Goal: Task Accomplishment & Management: Manage account settings

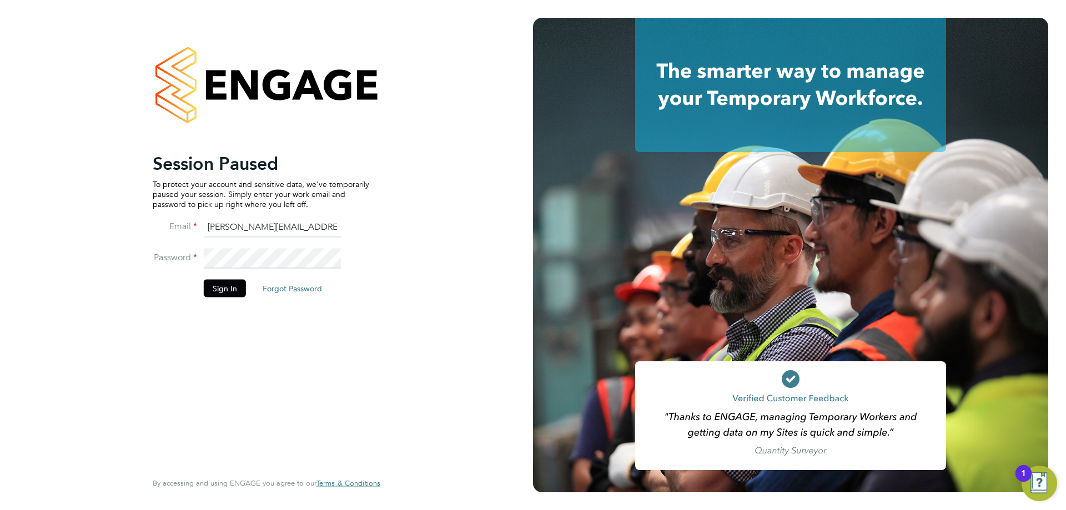
click at [1025, 480] on div "1" at bounding box center [1023, 481] width 5 height 14
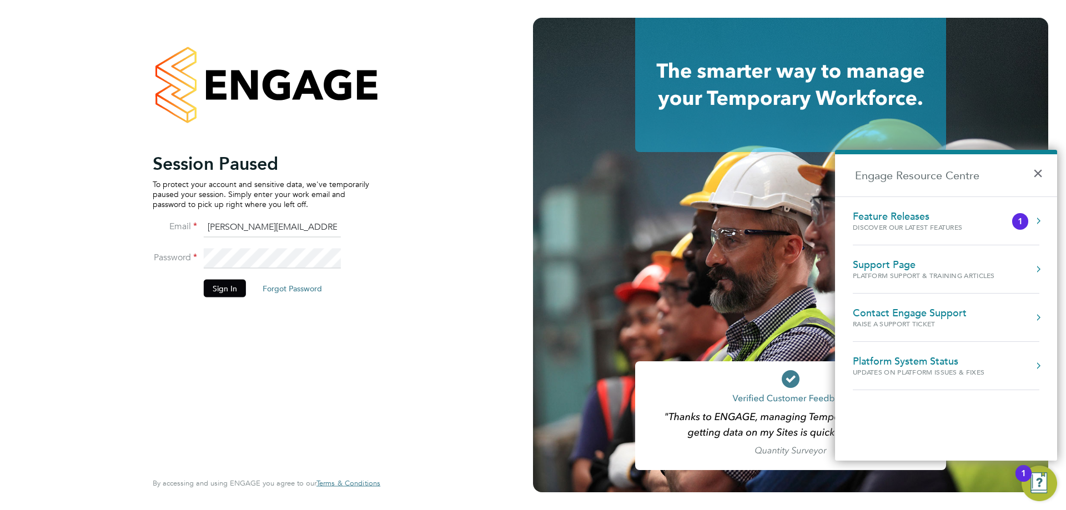
click at [1013, 218] on div "1" at bounding box center [1020, 221] width 16 height 17
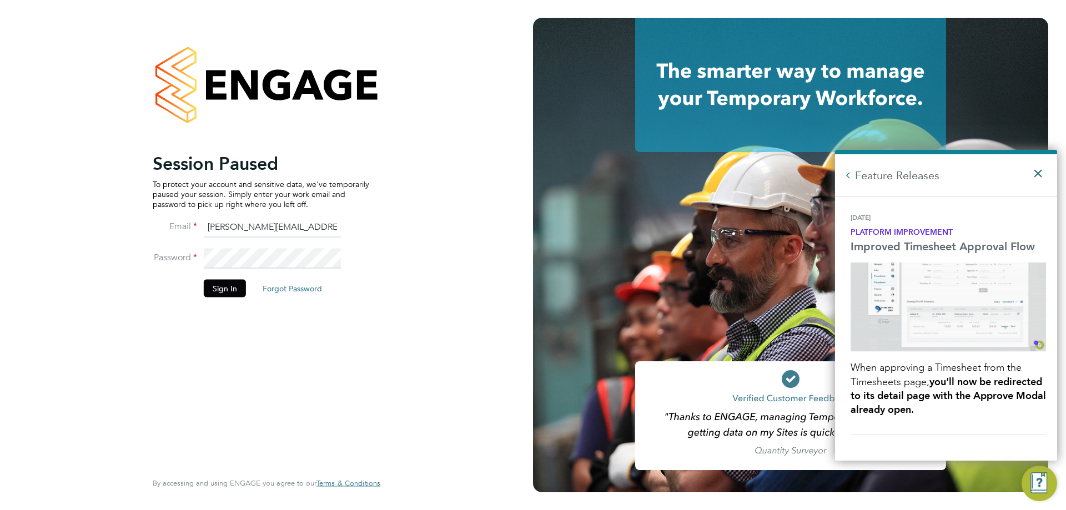
click at [1039, 172] on button "×" at bounding box center [1041, 170] width 16 height 24
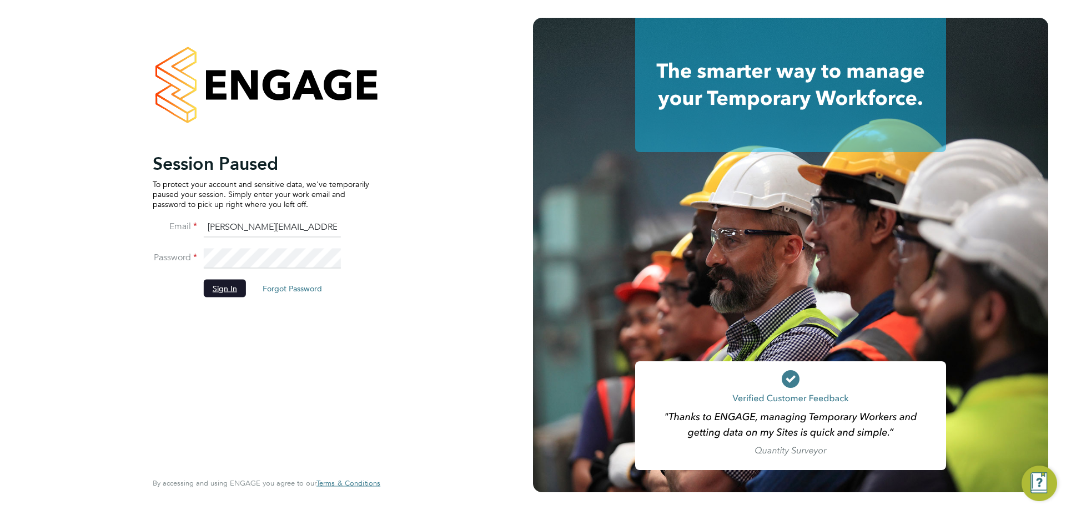
click at [212, 280] on button "Sign In" at bounding box center [225, 288] width 42 height 18
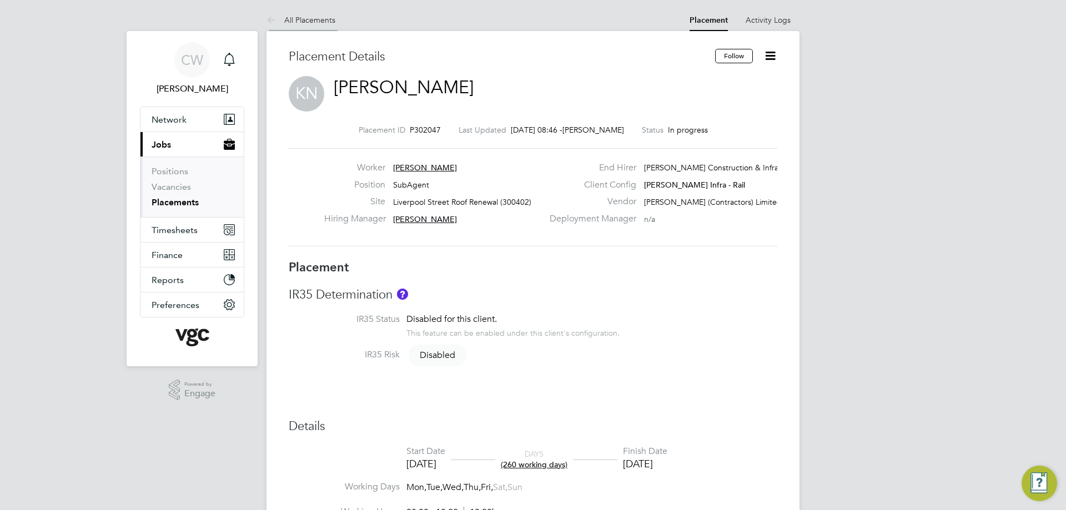
click at [300, 22] on link "All Placements" at bounding box center [300, 20] width 69 height 10
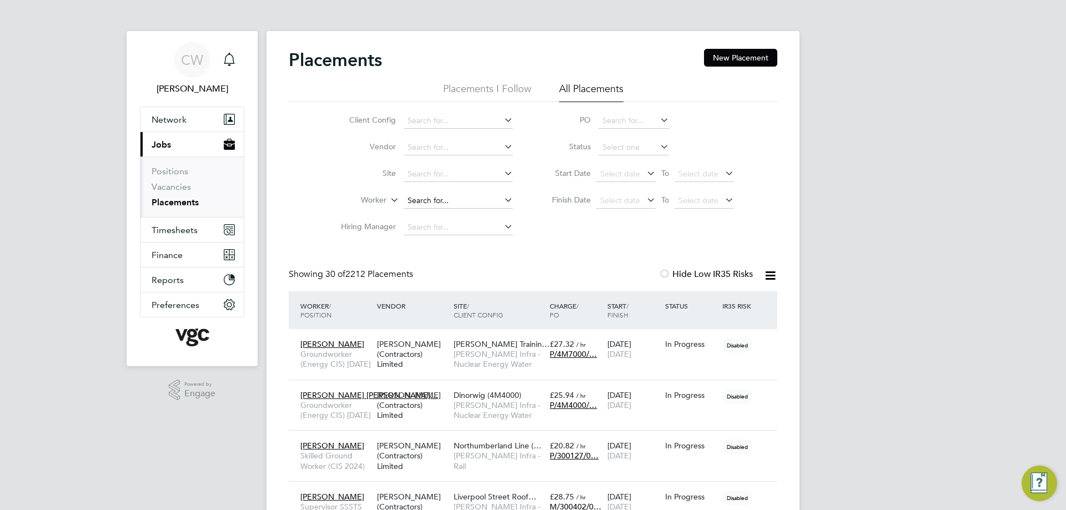
click at [434, 195] on input at bounding box center [458, 201] width 109 height 16
type input "[PERSON_NAME]"
click at [446, 202] on input at bounding box center [458, 201] width 109 height 16
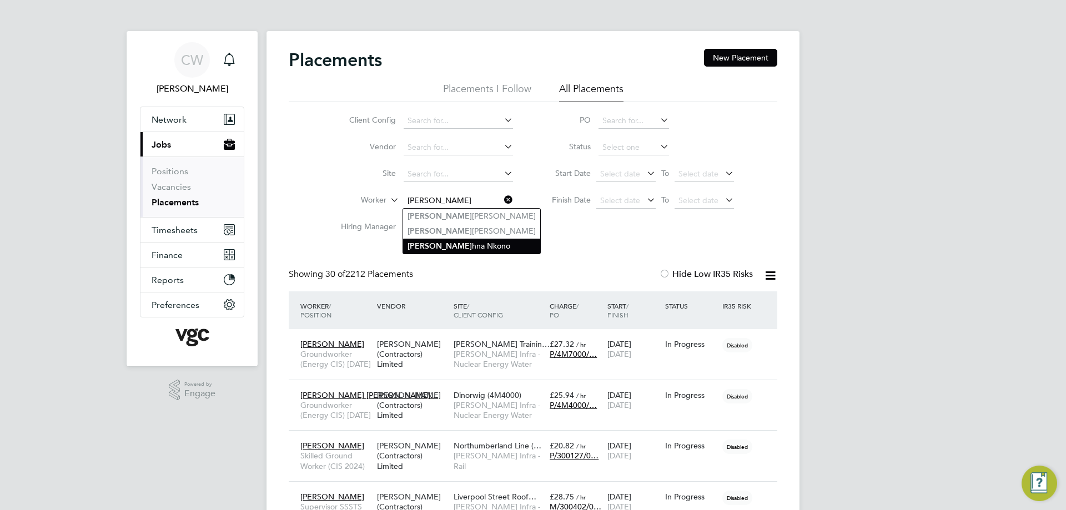
click at [440, 242] on li "[PERSON_NAME]" at bounding box center [471, 246] width 137 height 15
type input "[PERSON_NAME]"
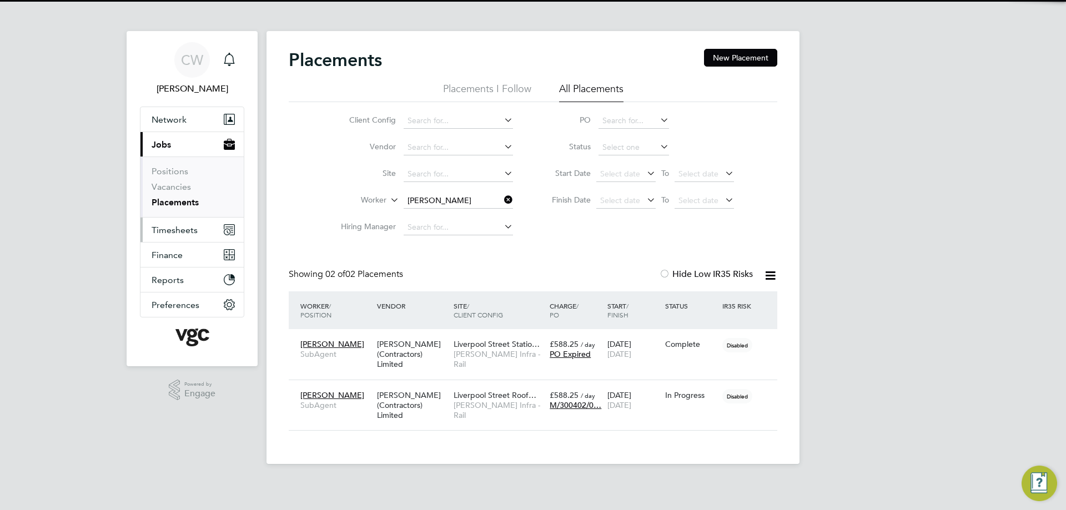
click at [197, 226] on button "Timesheets" at bounding box center [191, 230] width 103 height 24
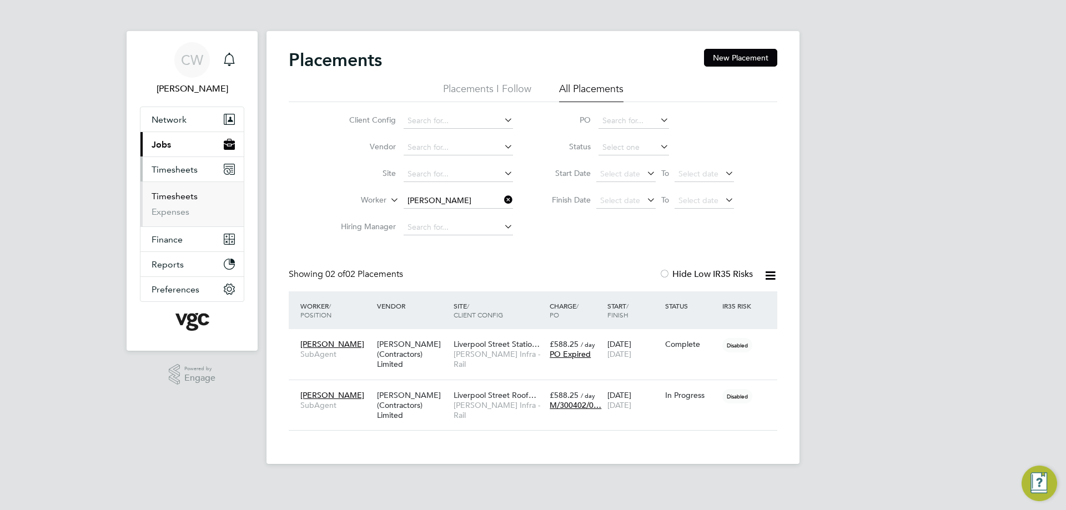
click at [186, 200] on link "Timesheets" at bounding box center [175, 196] width 46 height 11
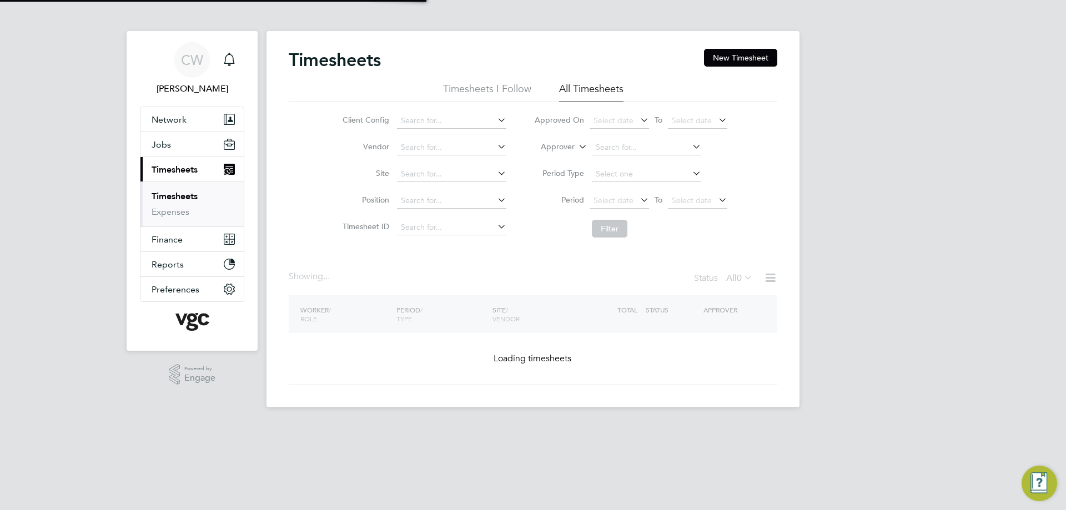
click at [188, 193] on link "Timesheets" at bounding box center [175, 196] width 46 height 11
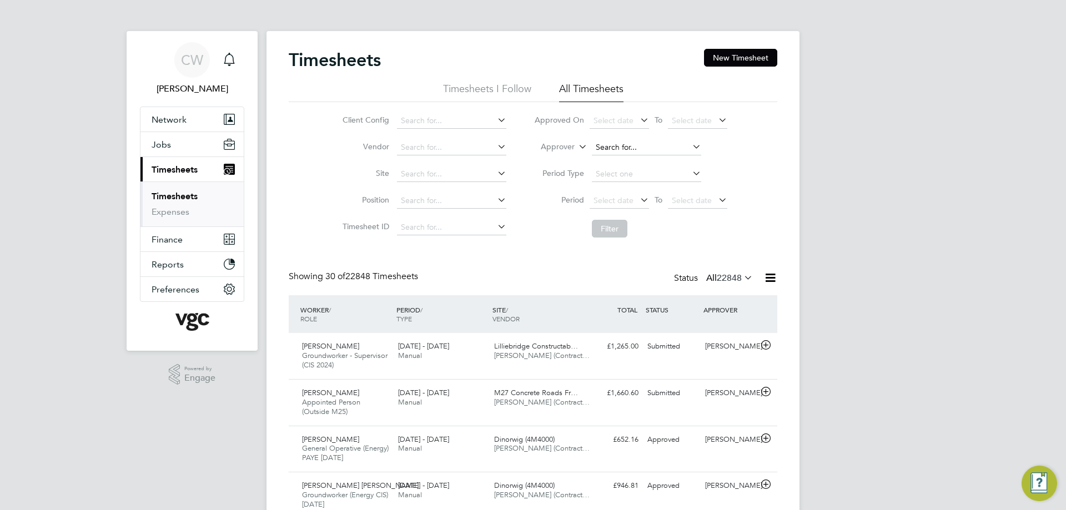
click at [608, 148] on input at bounding box center [646, 148] width 109 height 16
click at [574, 149] on label "Approver" at bounding box center [550, 147] width 50 height 11
click at [566, 158] on li "Worker" at bounding box center [547, 160] width 55 height 14
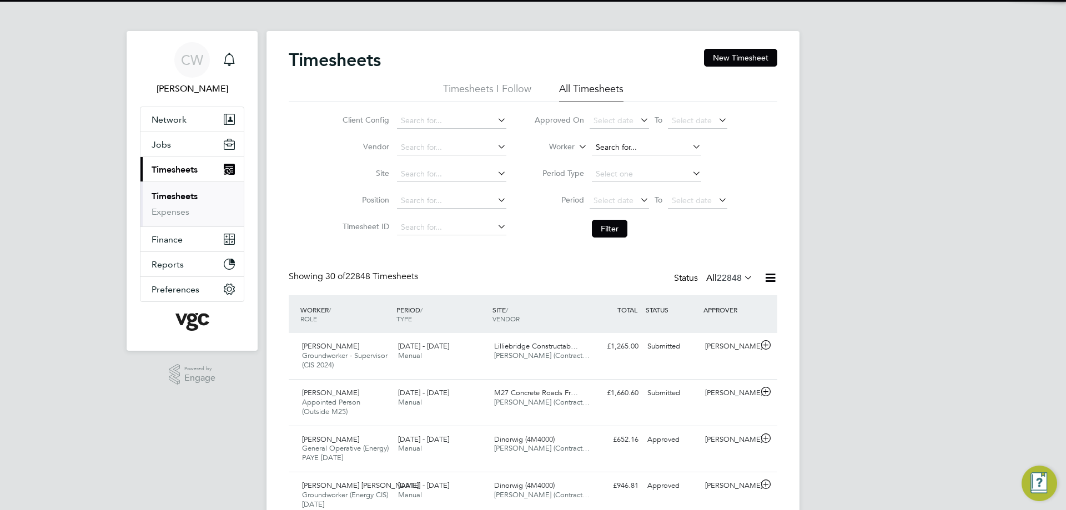
click at [624, 148] on input at bounding box center [646, 148] width 109 height 16
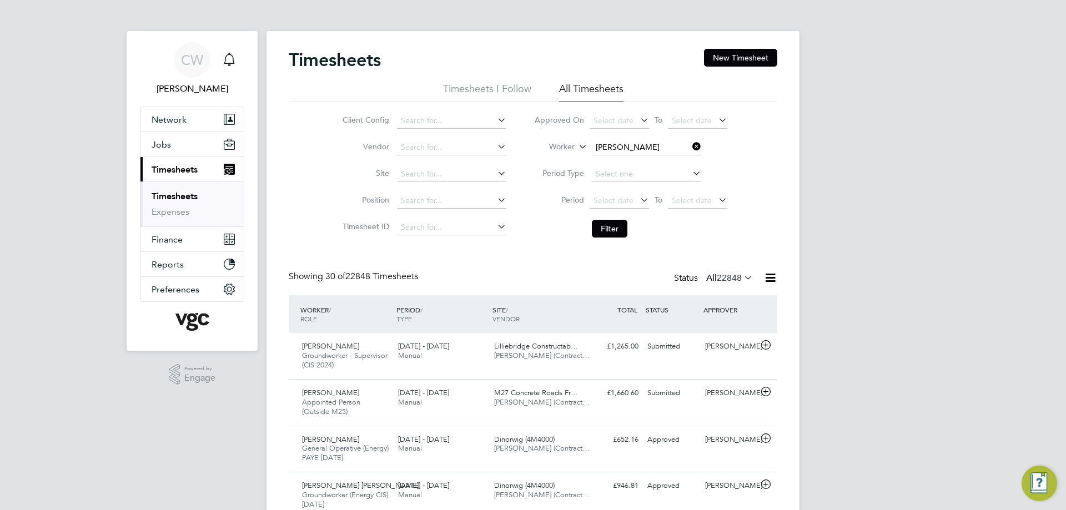
click at [610, 174] on b "[PERSON_NAME]" at bounding box center [627, 177] width 64 height 9
type input "[PERSON_NAME]"
click at [613, 225] on button "Filter" at bounding box center [610, 229] width 36 height 18
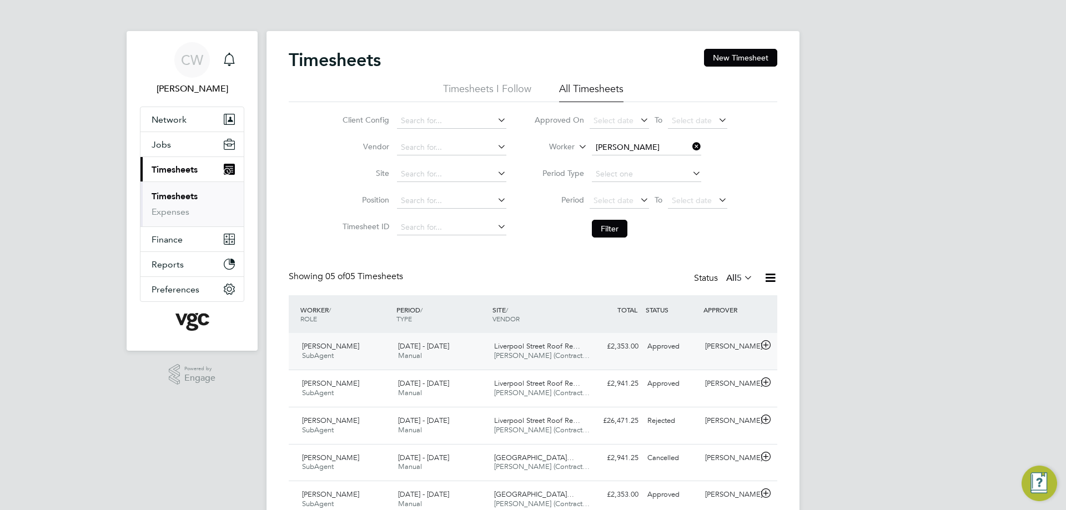
click at [760, 346] on icon at bounding box center [766, 345] width 14 height 9
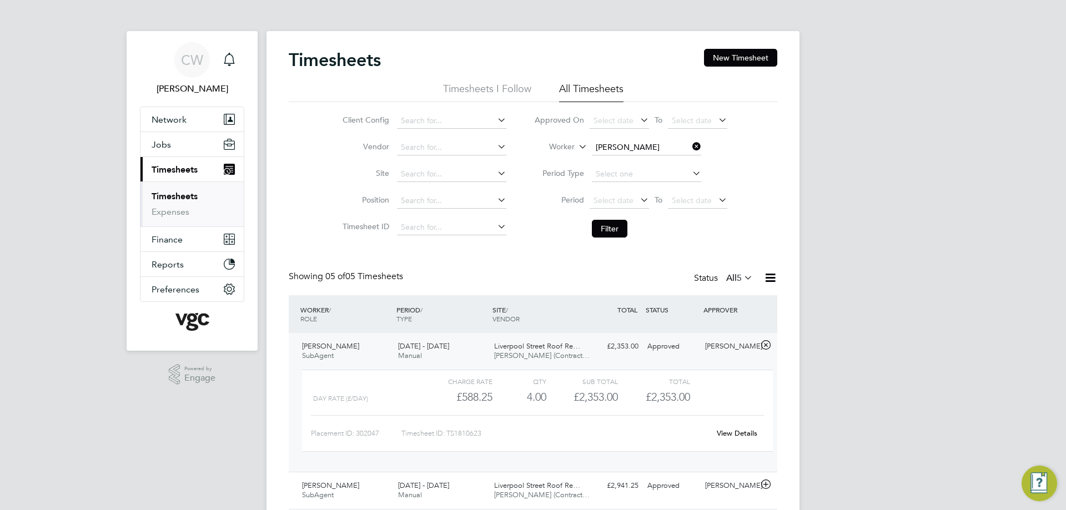
click at [751, 347] on div "[PERSON_NAME]" at bounding box center [730, 347] width 58 height 18
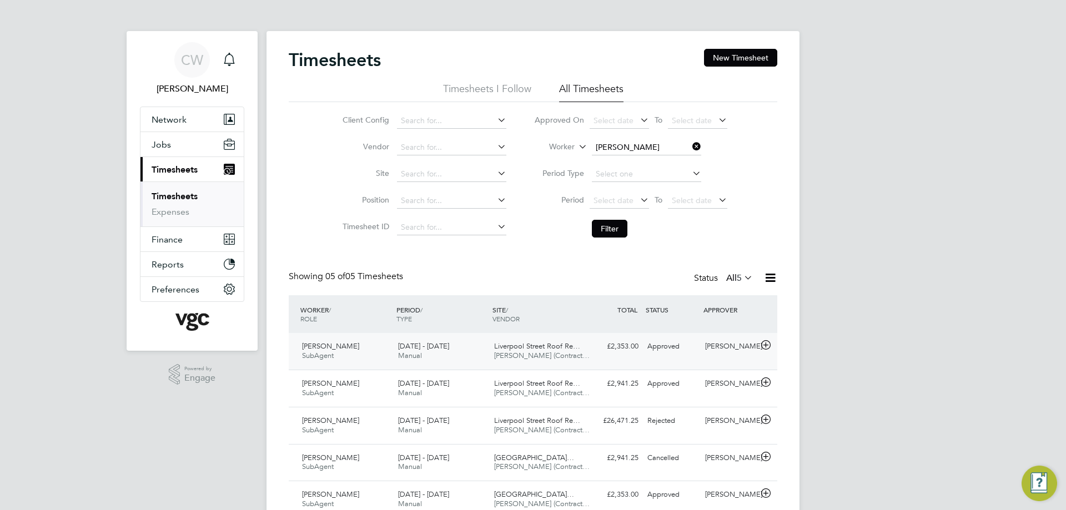
click at [741, 353] on div "[PERSON_NAME]" at bounding box center [730, 347] width 58 height 18
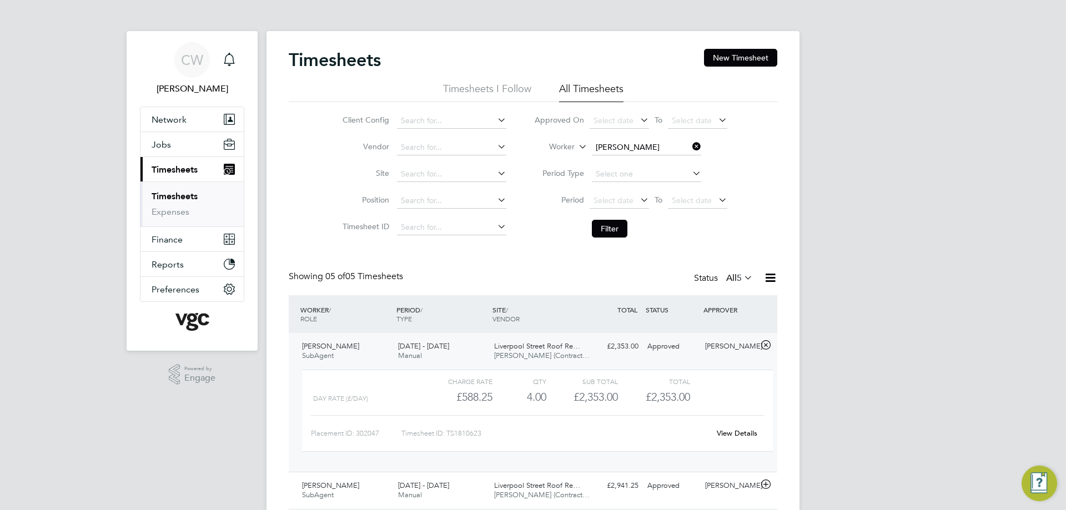
click at [736, 429] on link "View Details" at bounding box center [737, 433] width 41 height 9
click at [697, 338] on div "Approved" at bounding box center [672, 347] width 58 height 18
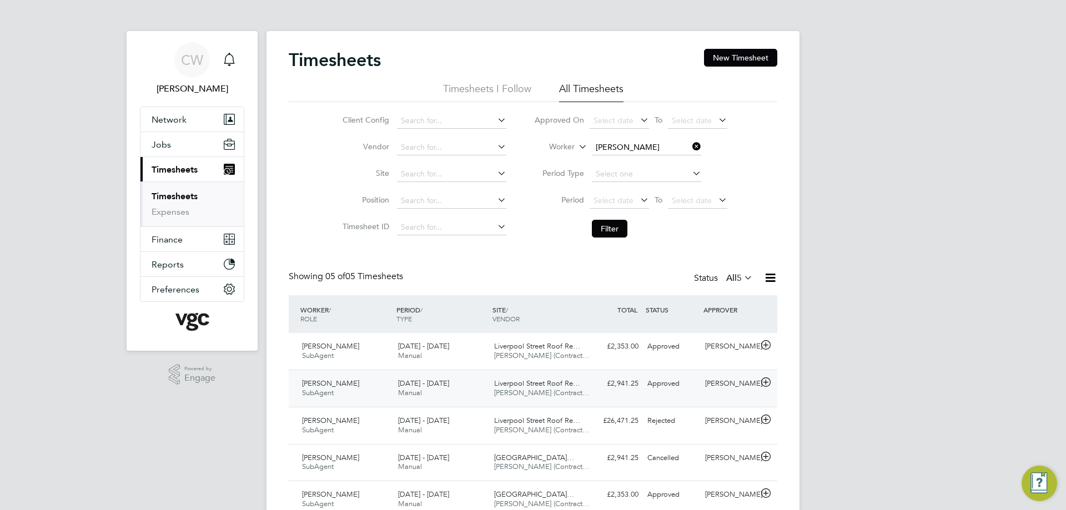
click at [741, 391] on div "[PERSON_NAME]" at bounding box center [730, 384] width 58 height 18
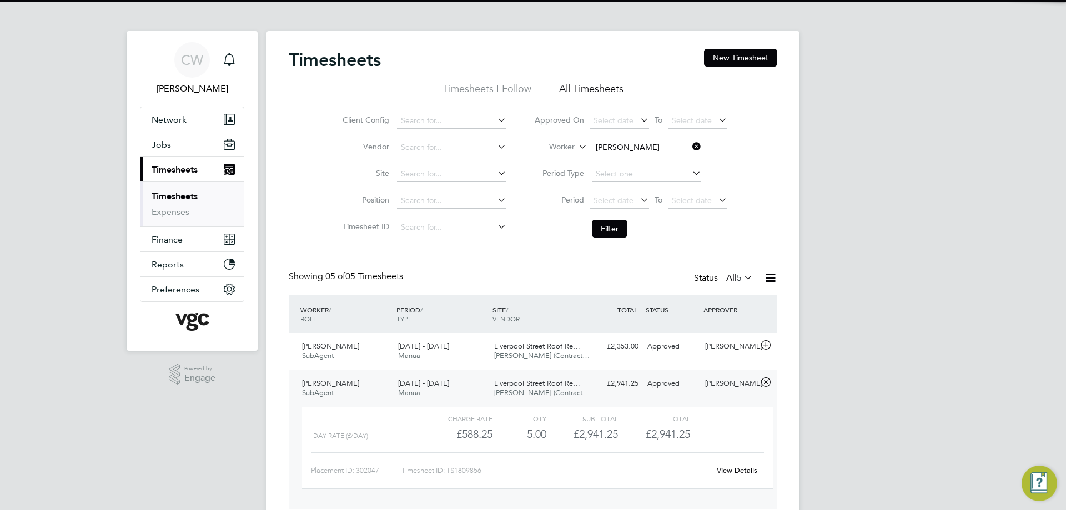
click at [738, 385] on div "[PERSON_NAME]" at bounding box center [730, 384] width 58 height 18
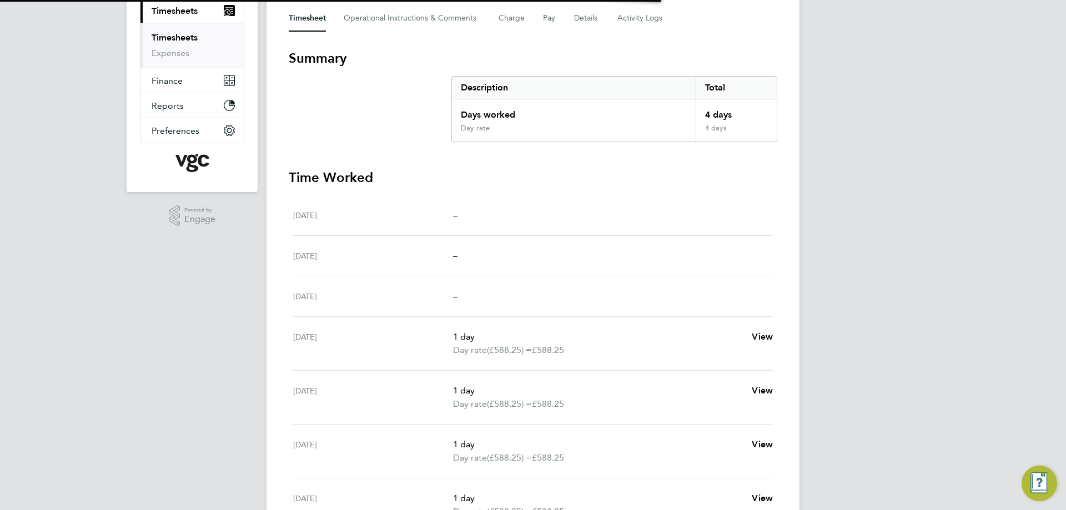
scroll to position [279, 0]
